Goal: Browse casually

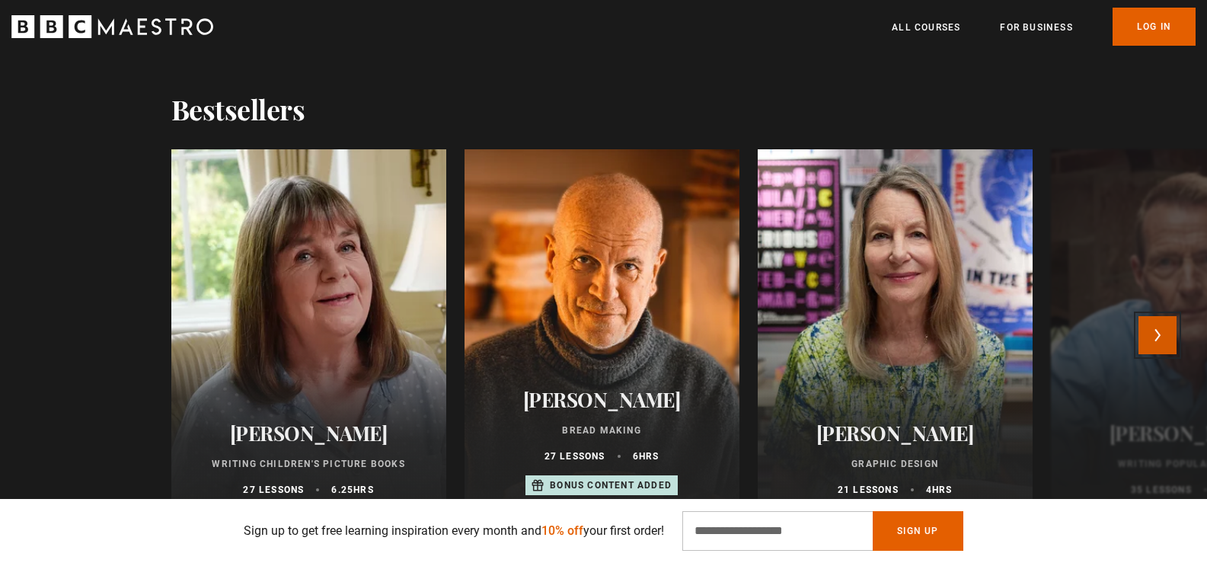
click at [1166, 341] on button "Next" at bounding box center [1157, 335] width 38 height 38
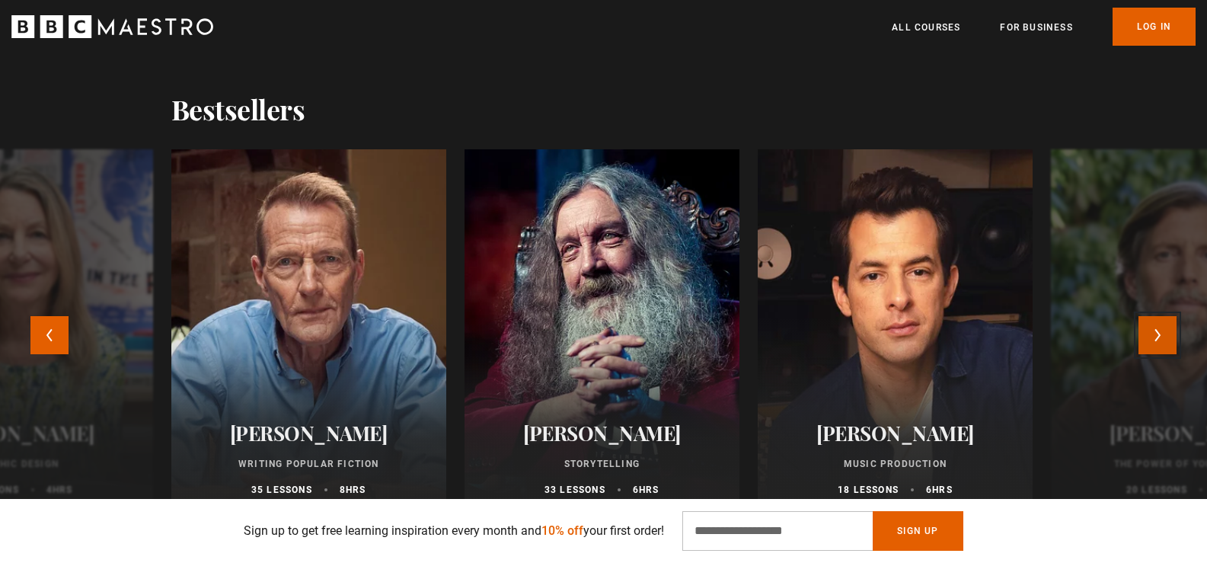
click at [1166, 341] on button "Next" at bounding box center [1157, 335] width 38 height 38
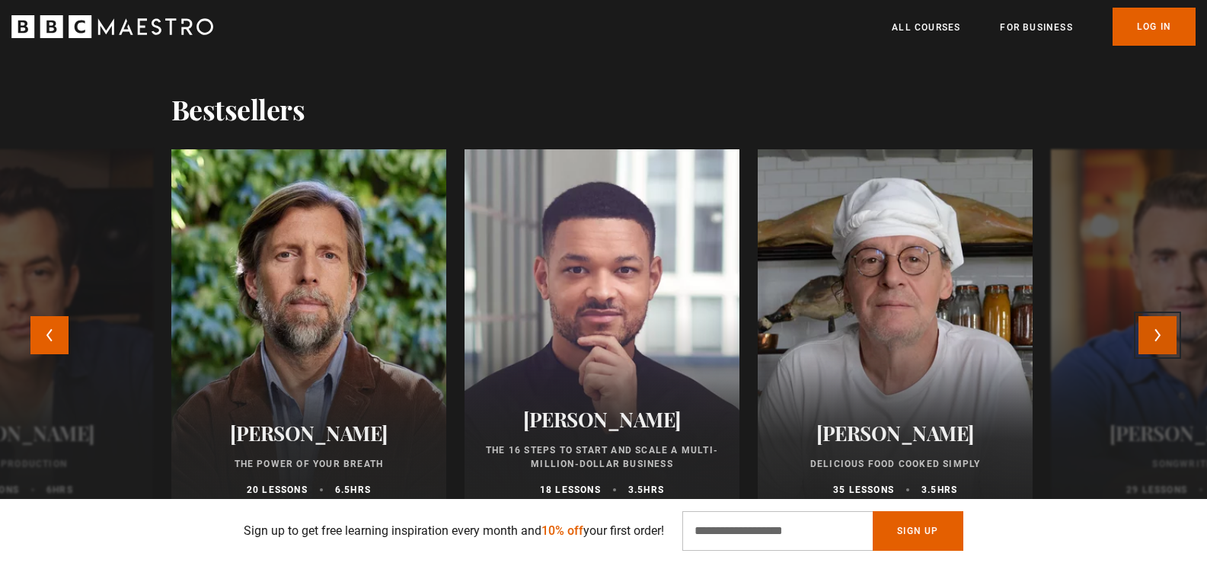
scroll to position [0, 199]
click at [1166, 341] on button "Next" at bounding box center [1157, 335] width 38 height 38
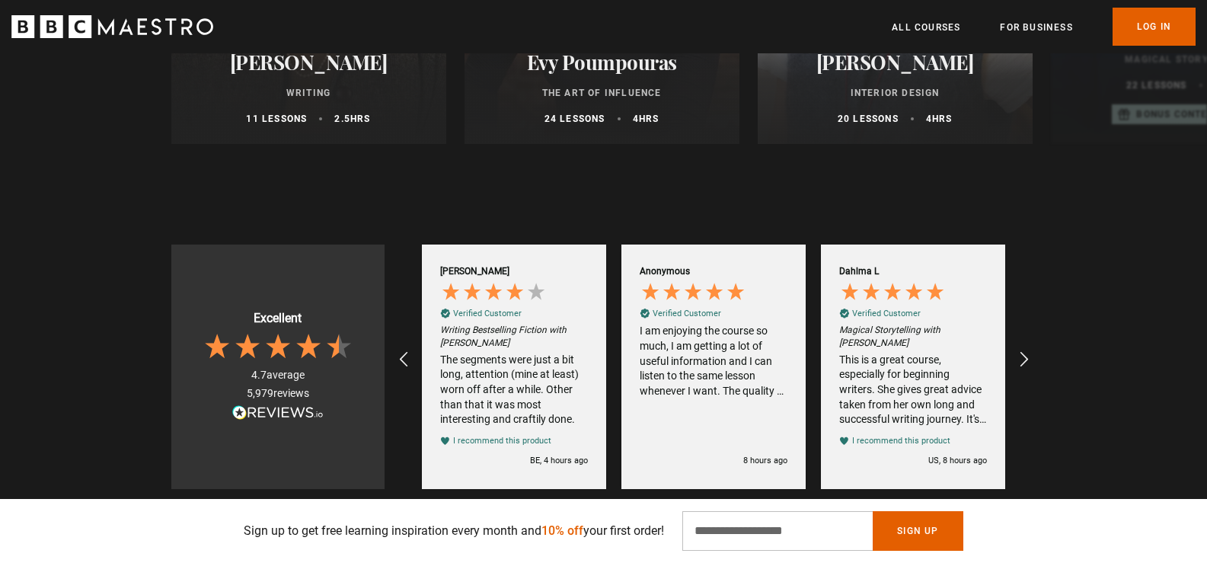
scroll to position [761, 0]
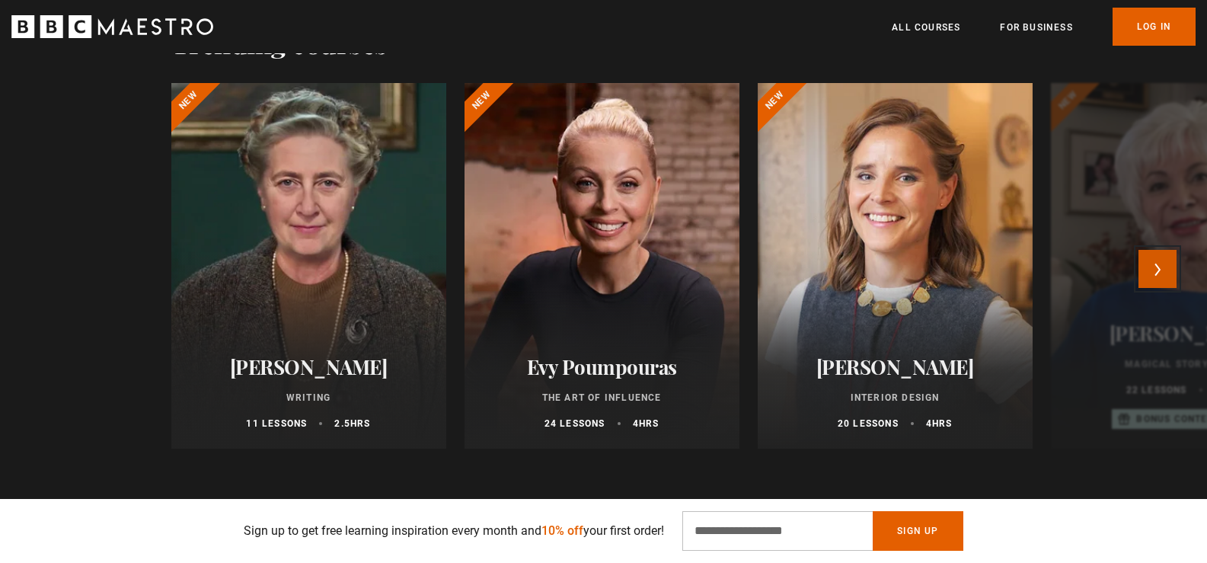
click at [1157, 263] on button "Next" at bounding box center [1157, 269] width 38 height 38
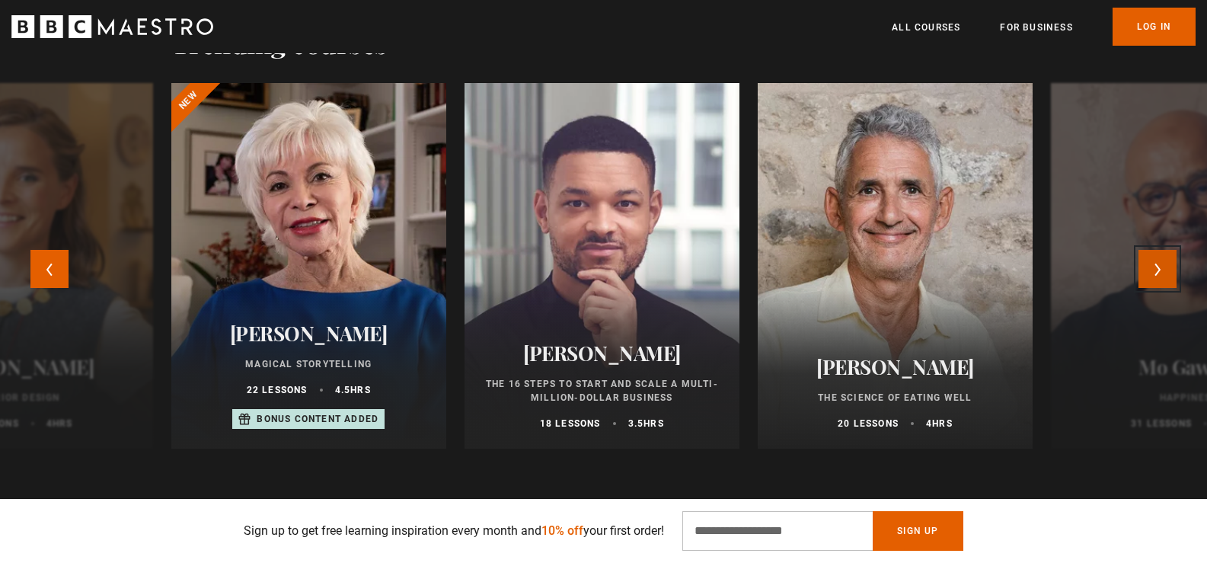
click at [1157, 263] on button "Next" at bounding box center [1157, 269] width 38 height 38
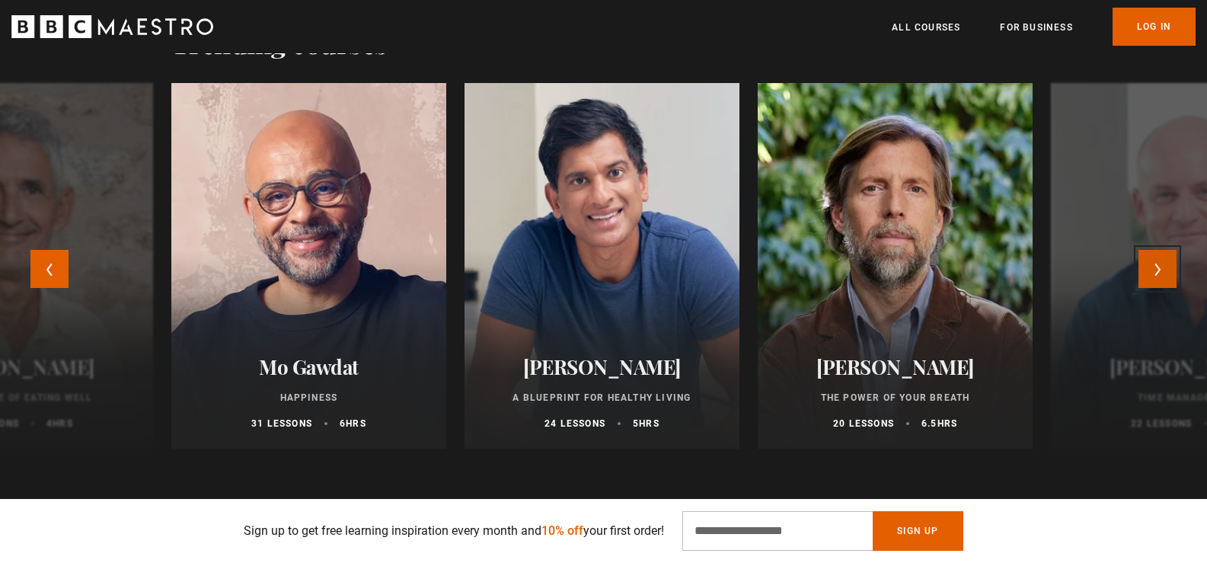
click at [1157, 263] on button "Next" at bounding box center [1157, 269] width 38 height 38
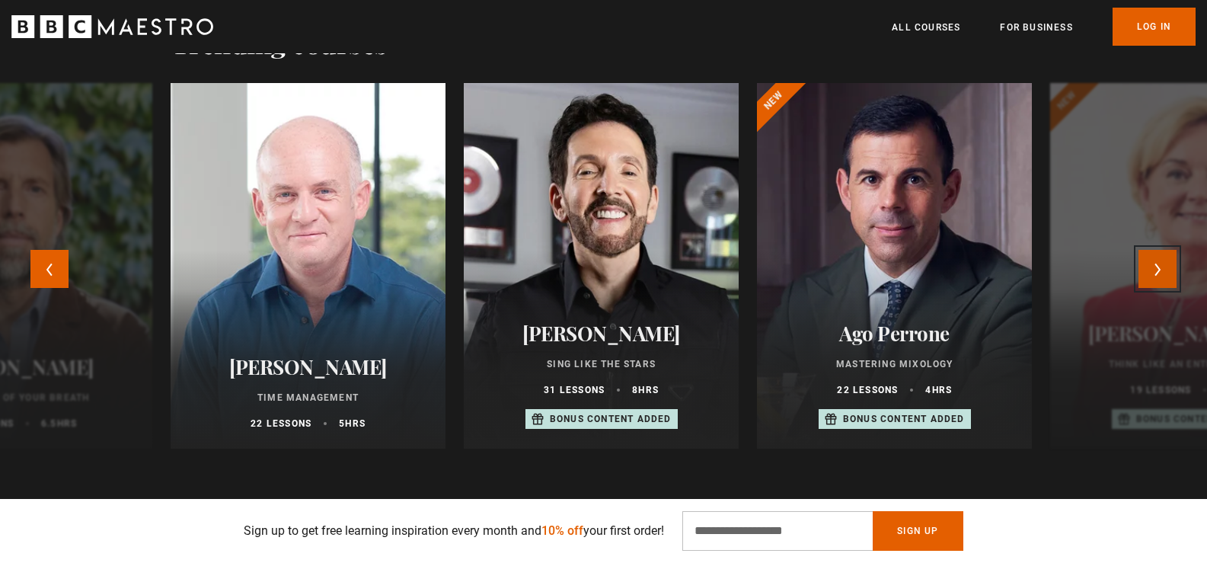
click at [1157, 263] on button "Next" at bounding box center [1157, 269] width 38 height 38
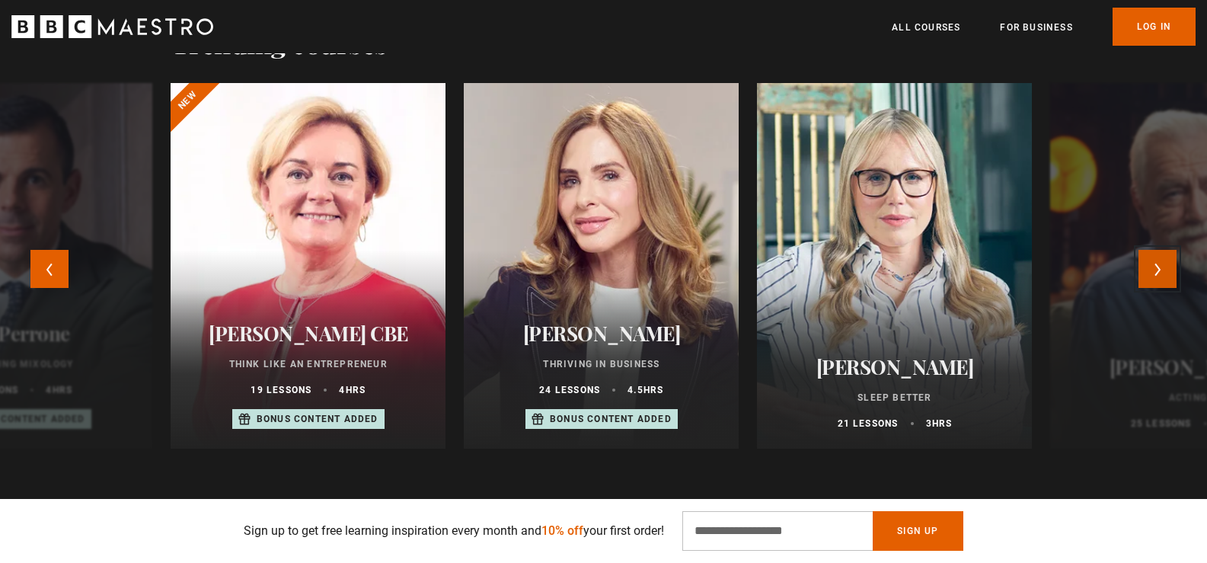
click at [1157, 263] on button "Next" at bounding box center [1157, 269] width 38 height 38
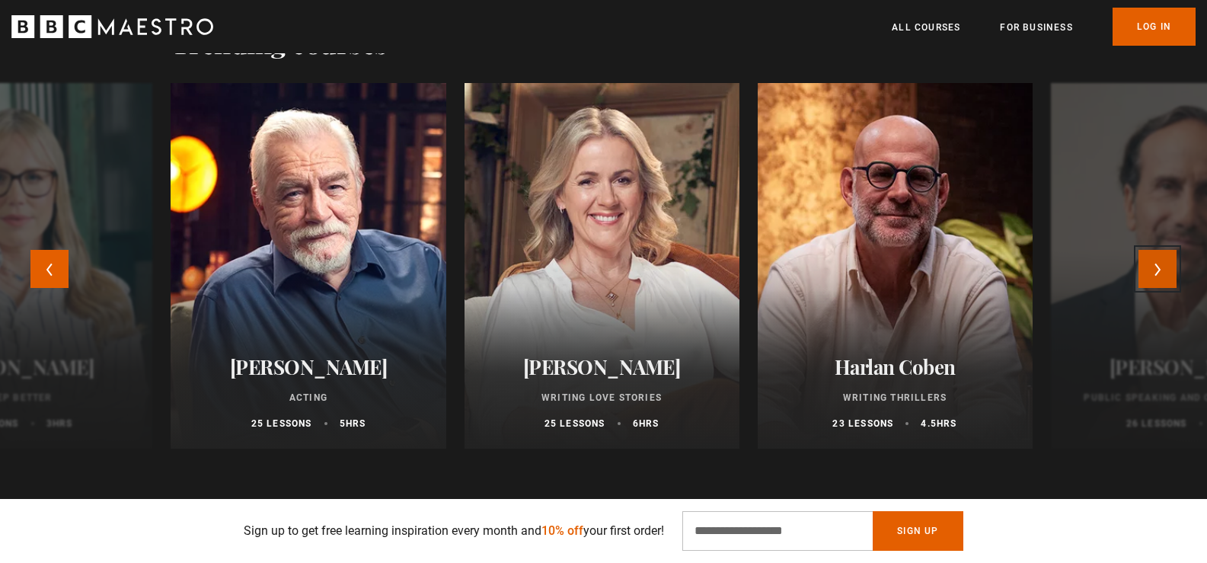
click at [1157, 263] on button "Next" at bounding box center [1157, 269] width 38 height 38
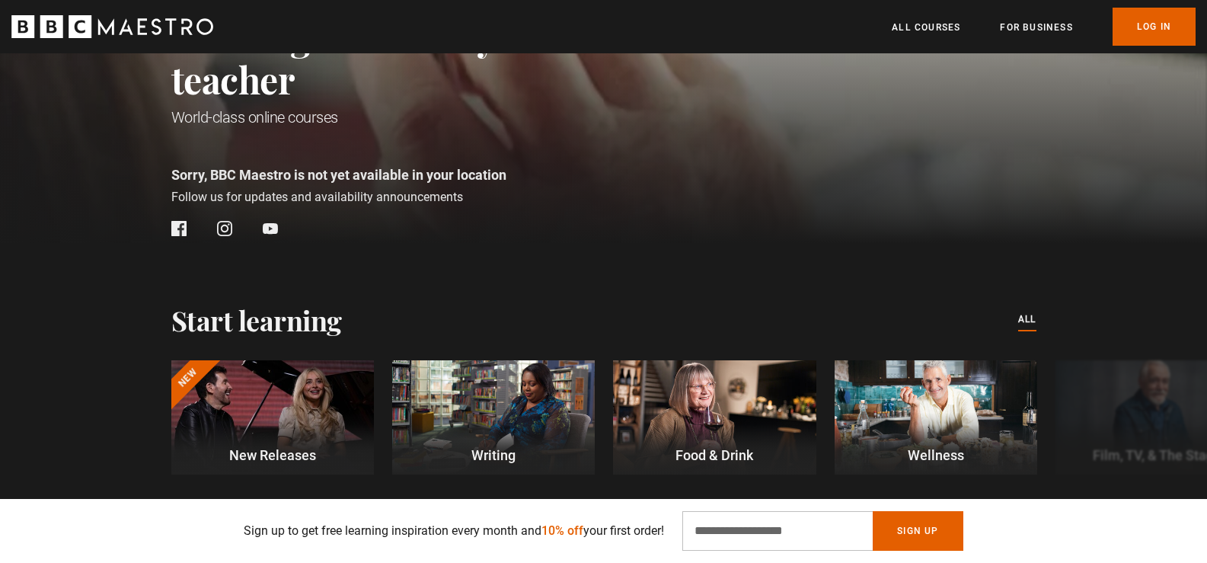
scroll to position [0, 0]
